Goal: Transaction & Acquisition: Purchase product/service

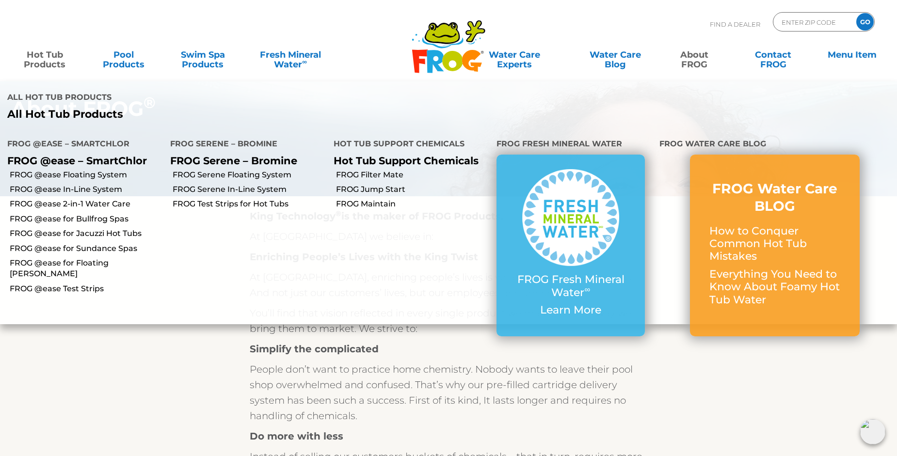
click at [92, 108] on p "All Hot Tub Products" at bounding box center [224, 114] width 434 height 13
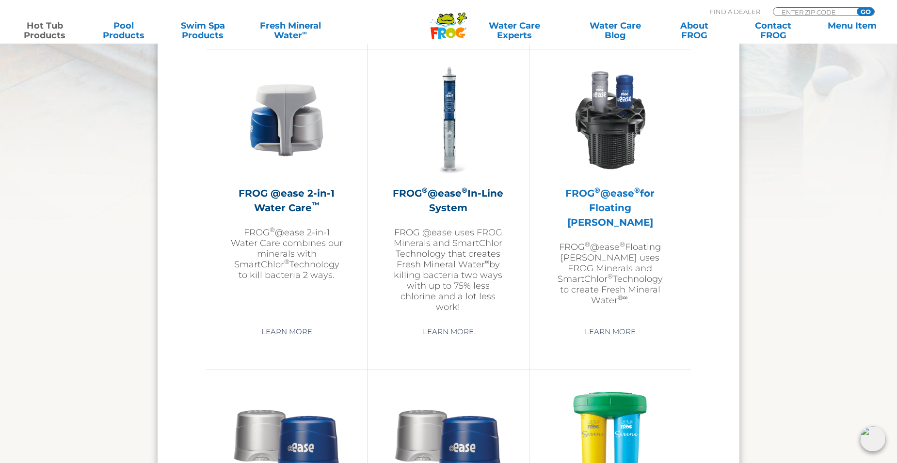
scroll to position [1405, 0]
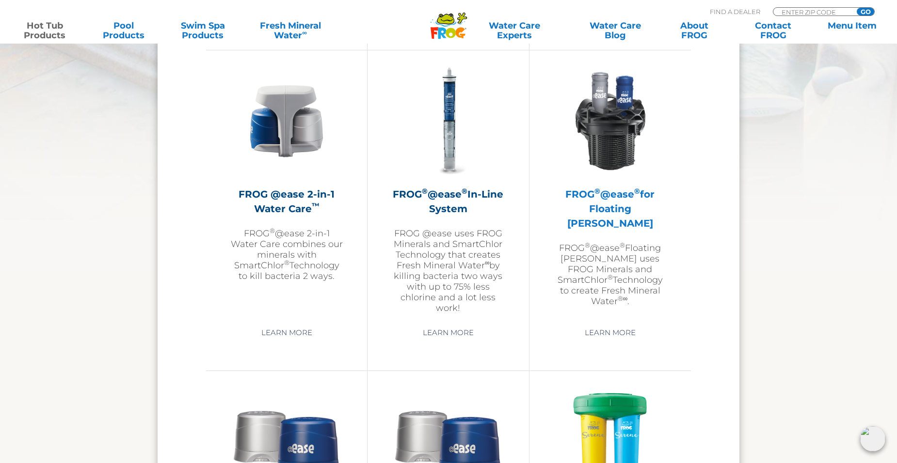
click at [603, 191] on h2 "FROG ® @ease ® for Floating Weir" at bounding box center [609, 209] width 113 height 44
